Goal: Find specific page/section: Find specific page/section

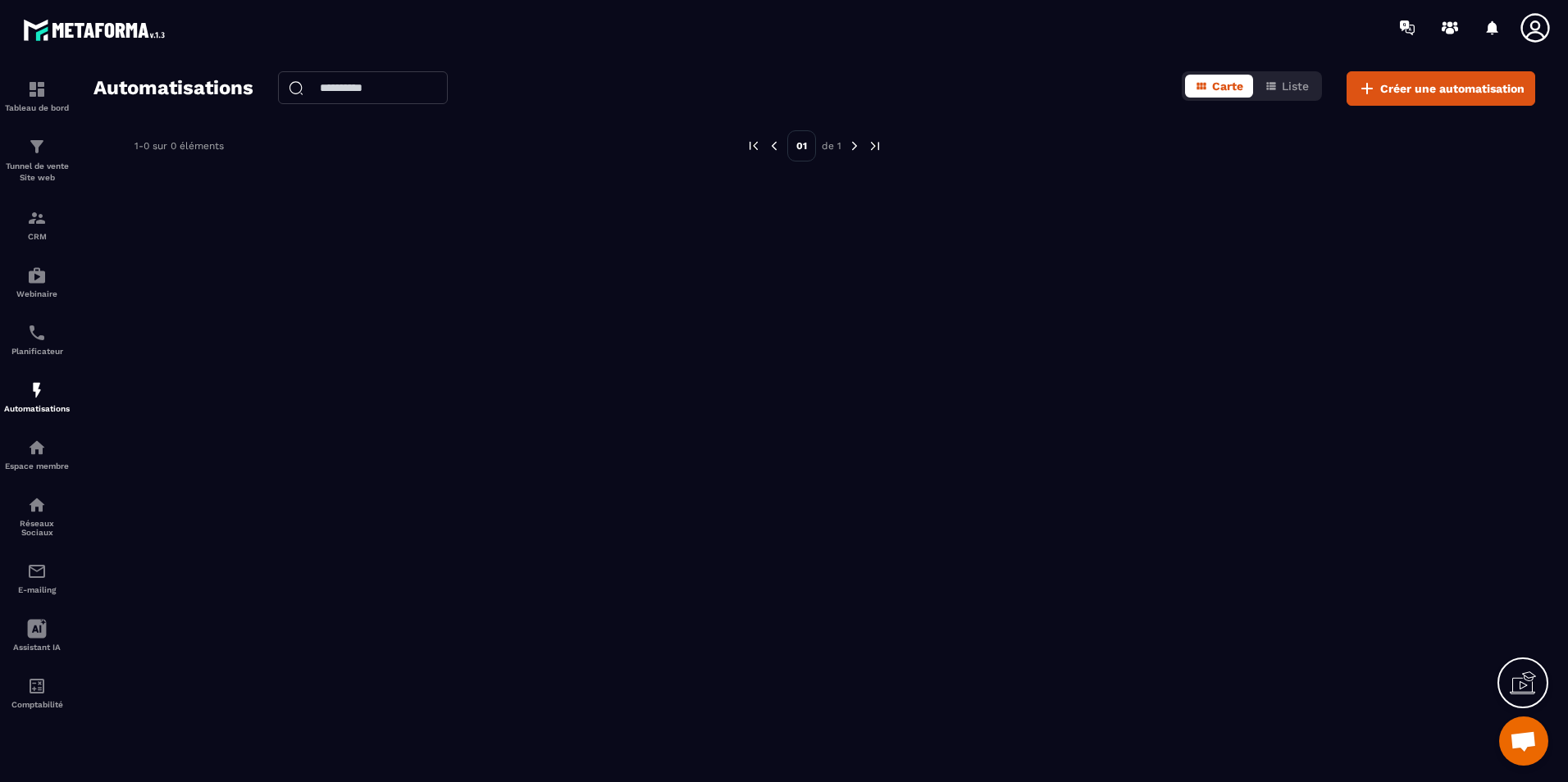
scroll to position [3108, 0]
click at [28, 336] on img at bounding box center [37, 333] width 20 height 20
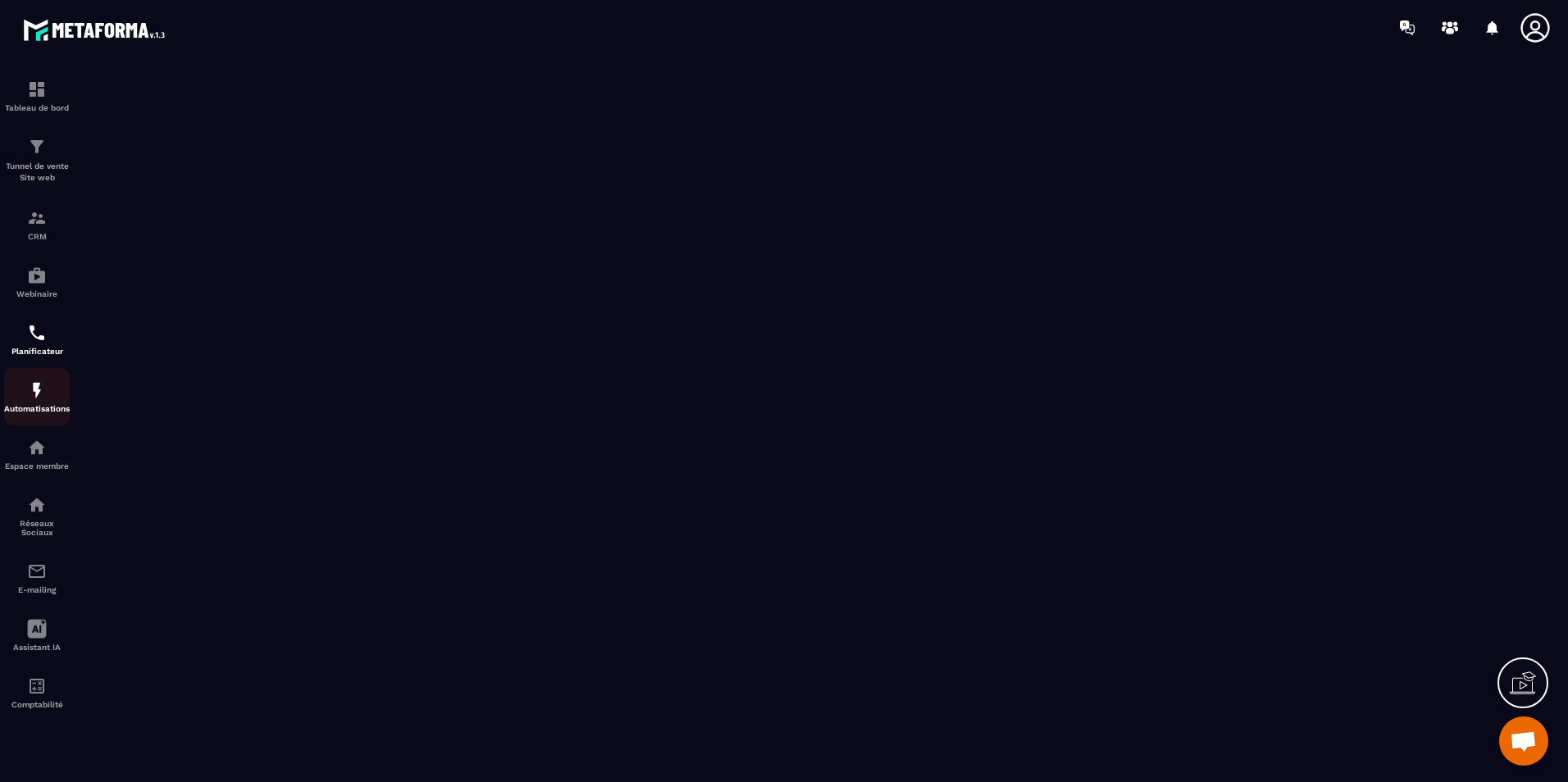
click at [44, 382] on img at bounding box center [37, 390] width 20 height 20
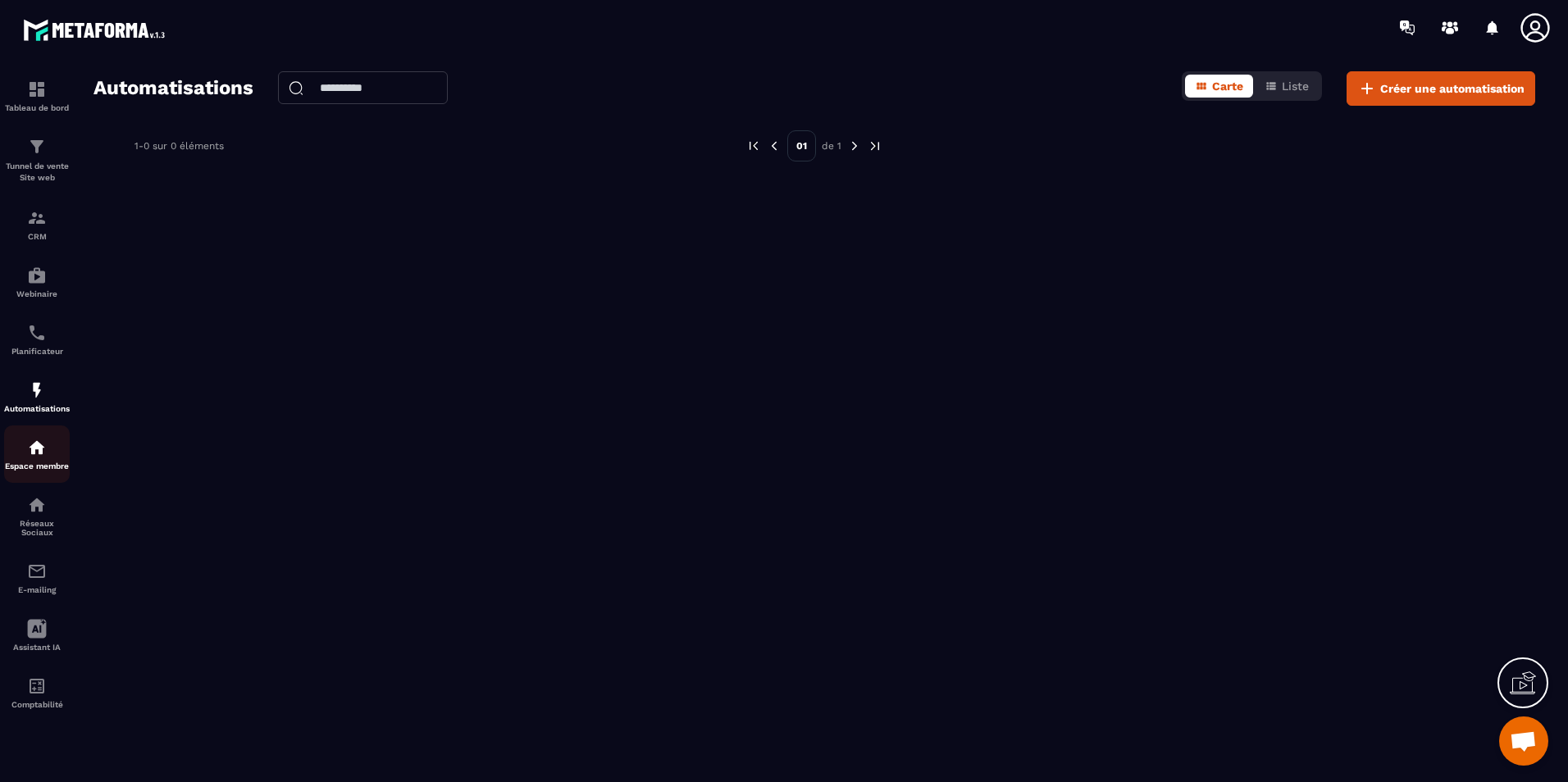
click at [27, 463] on p "Espace membre" at bounding box center [37, 466] width 65 height 9
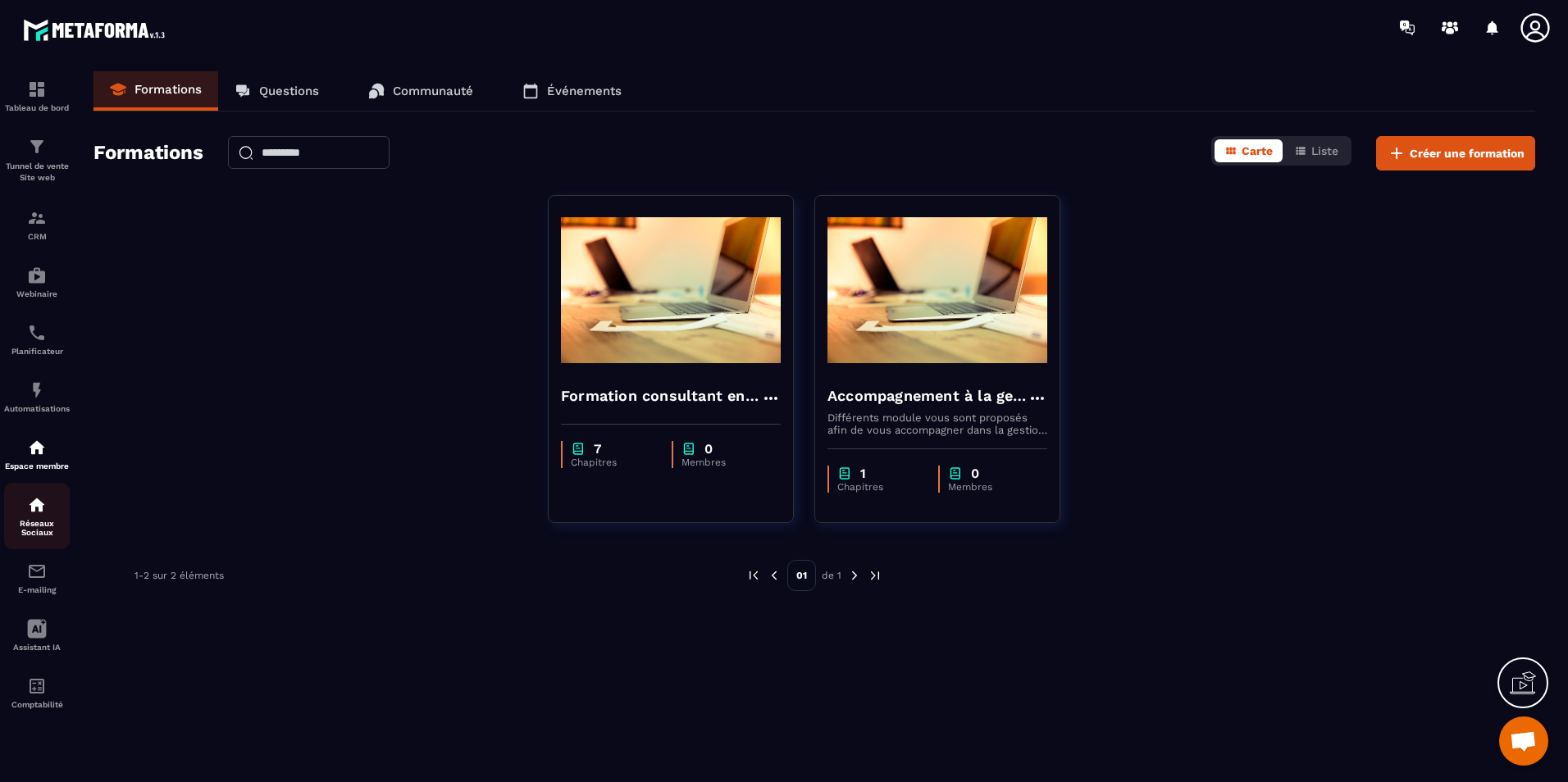
click at [27, 508] on div "Réseaux Sociaux" at bounding box center [37, 515] width 65 height 42
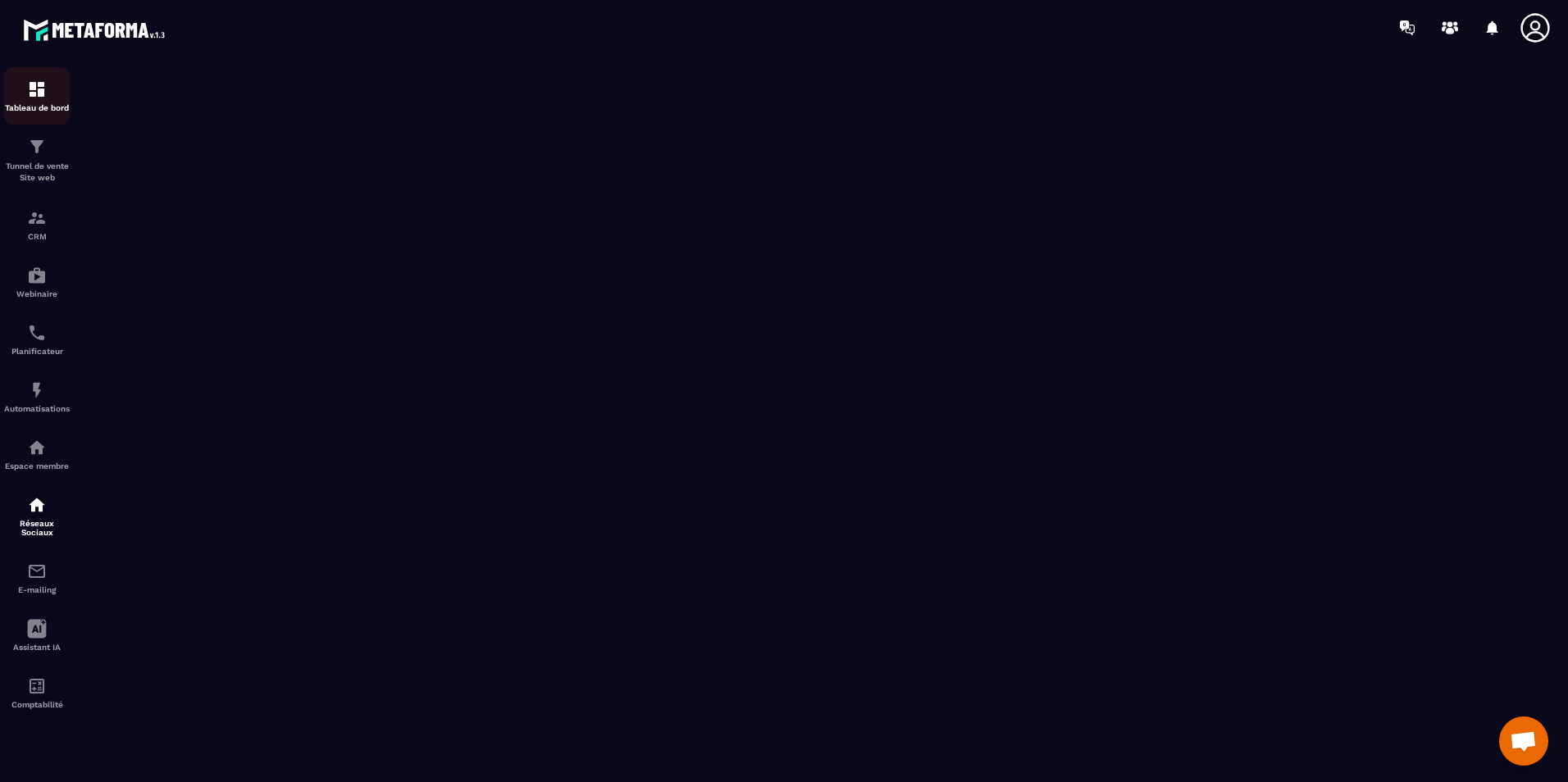
click at [47, 86] on div "Tableau de bord" at bounding box center [37, 96] width 65 height 33
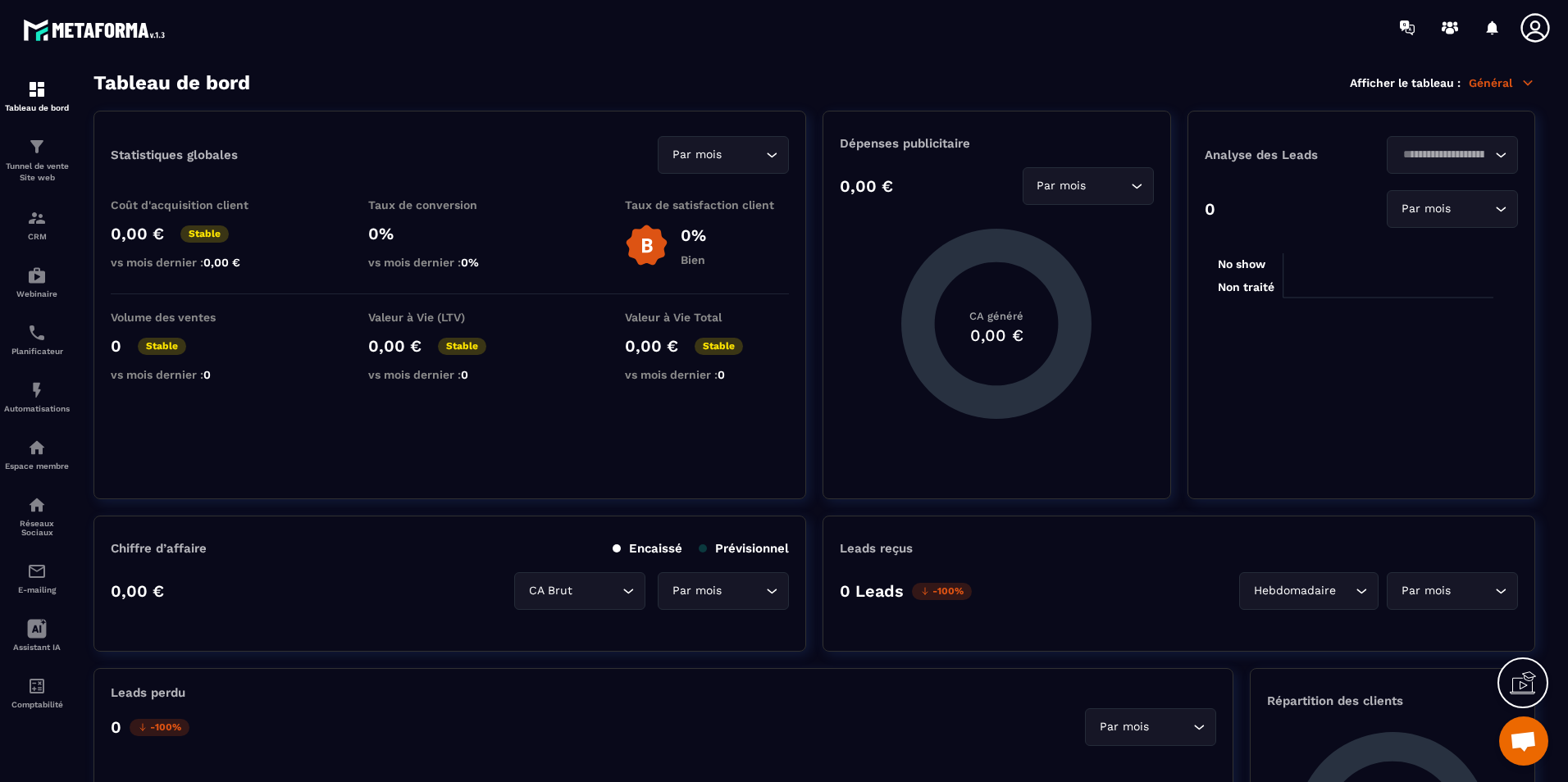
click at [395, 61] on section "Tableau de bord Tunnel de vente Site web CRM Webinaire Planificateur Automatisa…" at bounding box center [784, 427] width 1568 height 744
click at [31, 233] on p "CRM" at bounding box center [37, 237] width 65 height 9
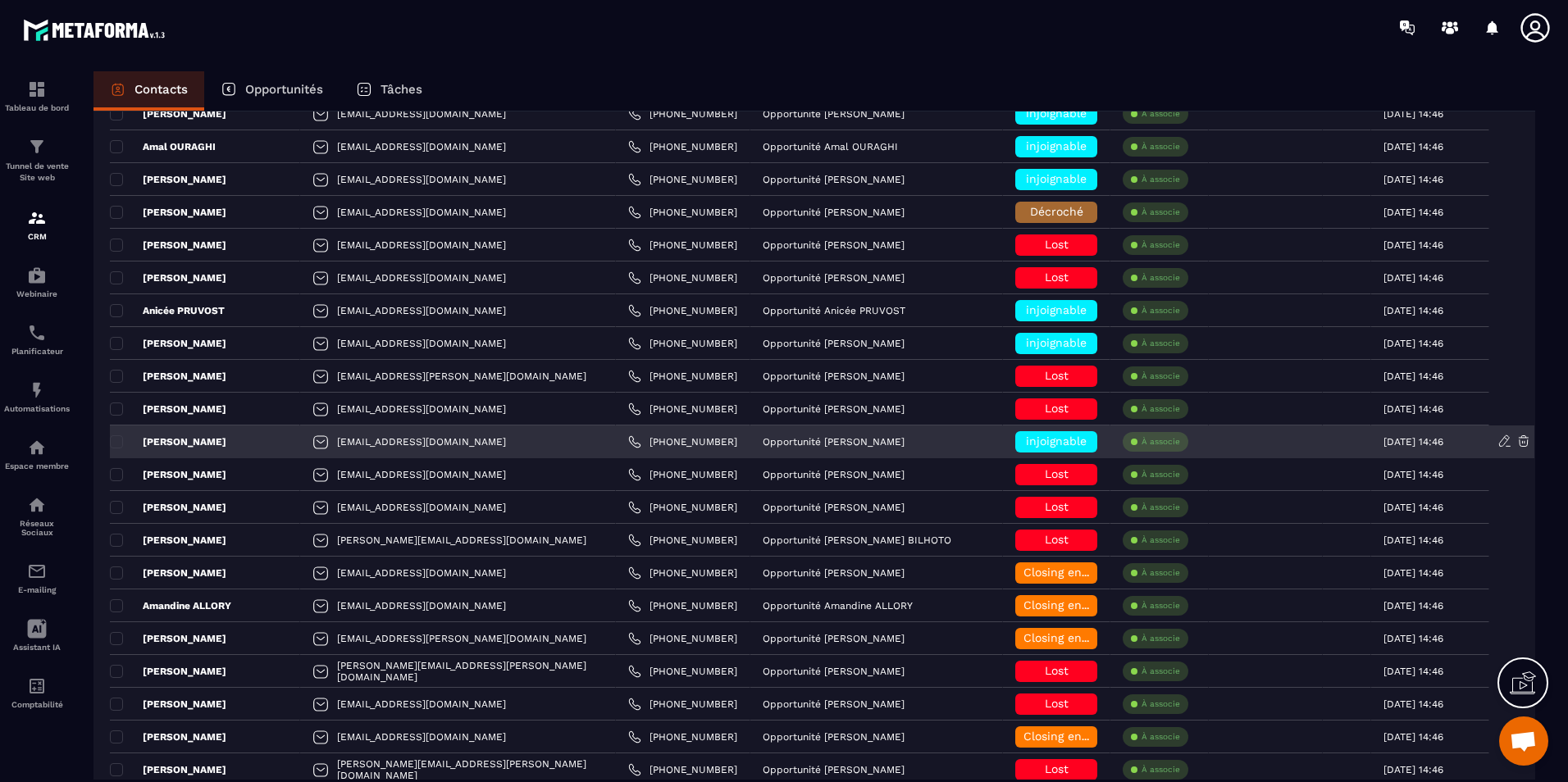
scroll to position [2872, 0]
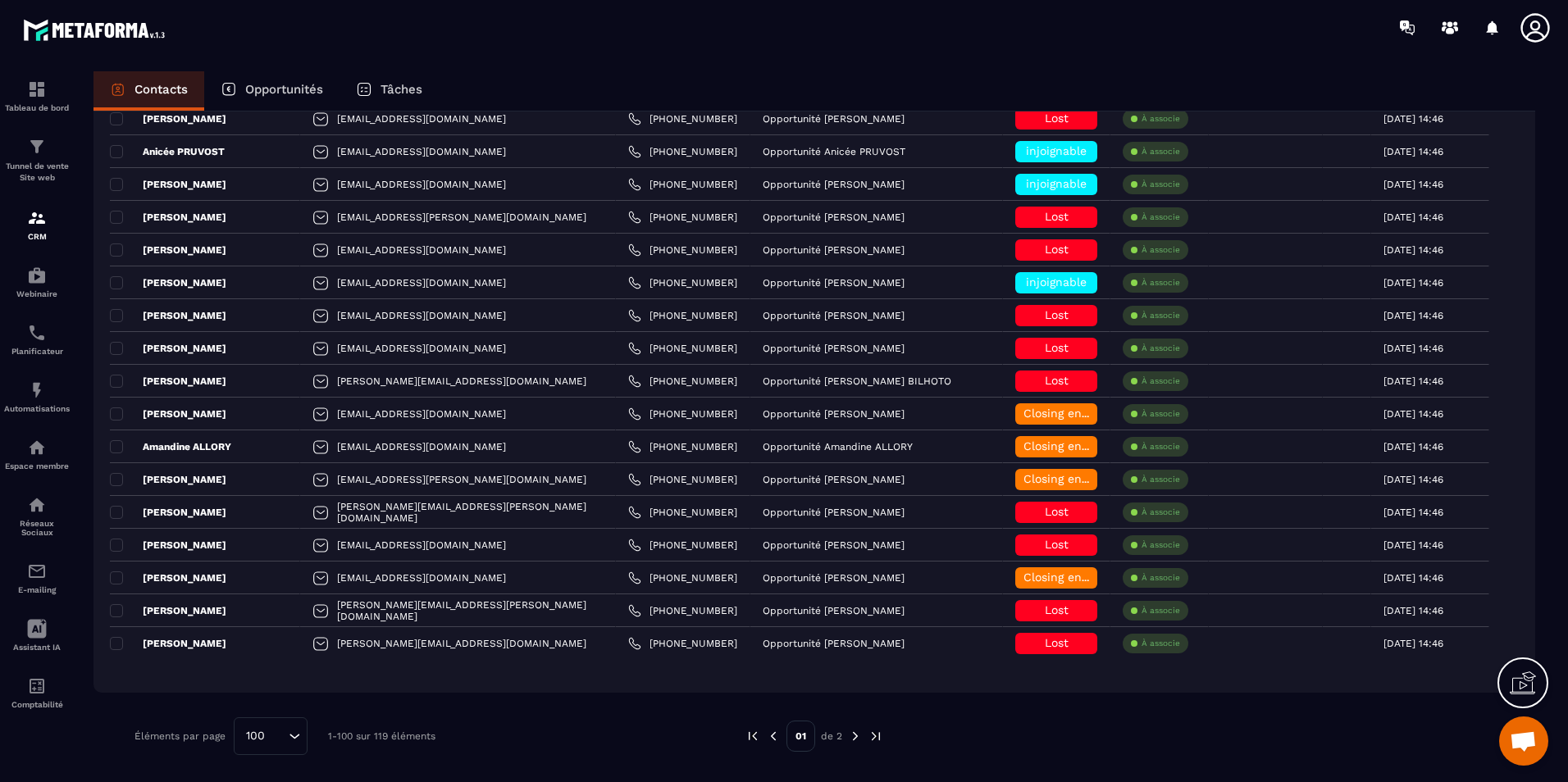
click at [853, 734] on img at bounding box center [855, 736] width 15 height 15
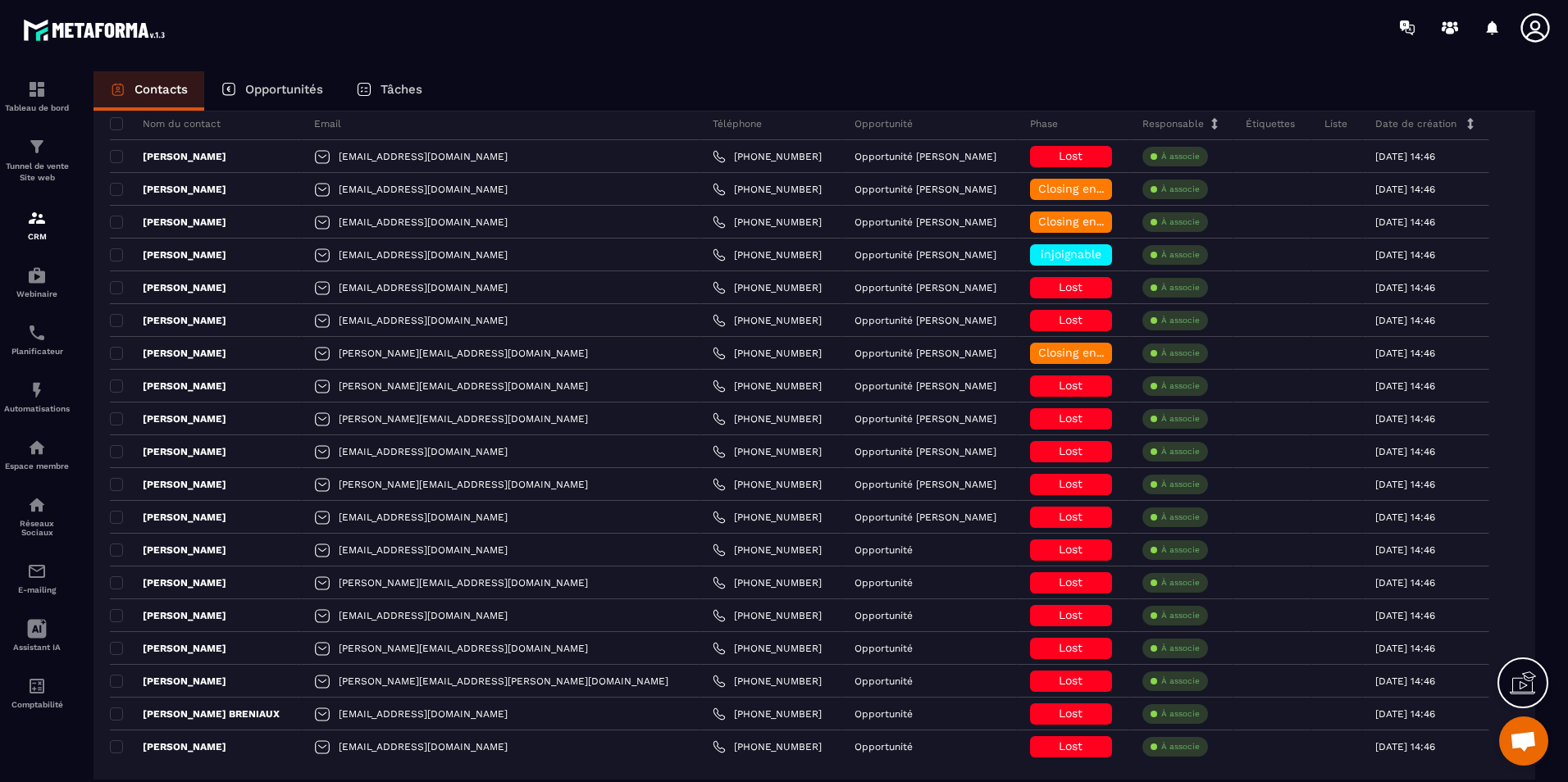
scroll to position [0, 0]
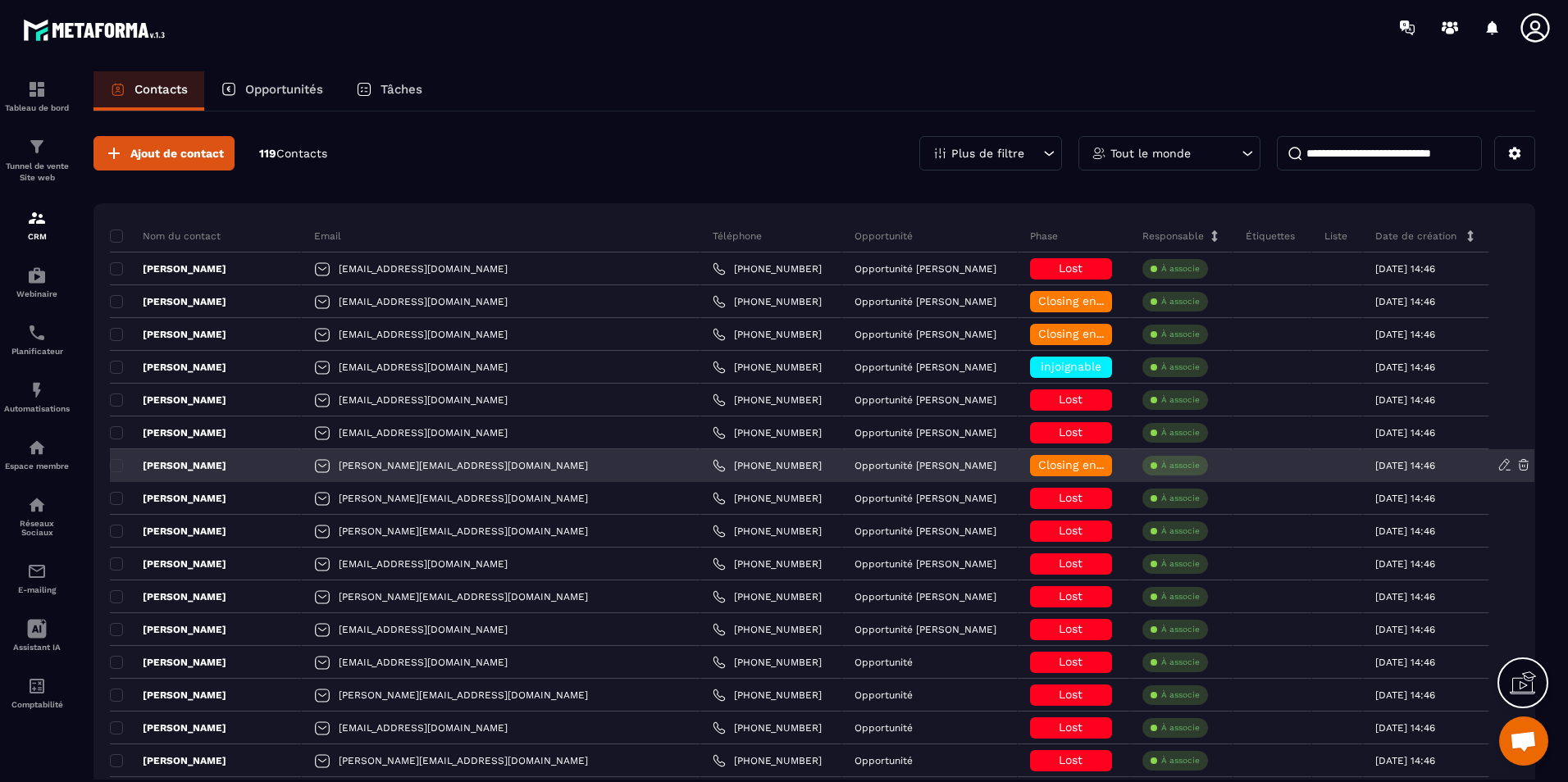
click at [190, 465] on p "[PERSON_NAME]" at bounding box center [168, 465] width 117 height 13
